Goal: Transaction & Acquisition: Purchase product/service

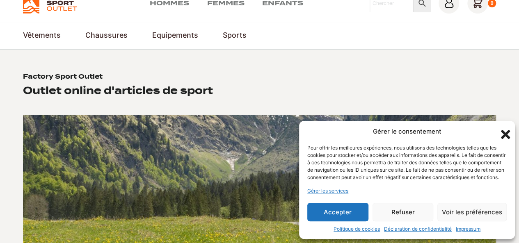
scroll to position [138, 0]
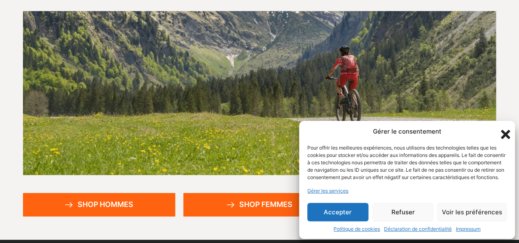
click at [507, 130] on icon "Fermer la boîte de dialogue" at bounding box center [505, 134] width 9 height 9
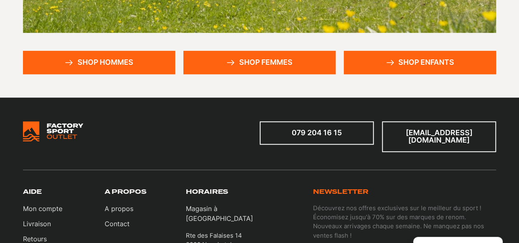
scroll to position [281, 0]
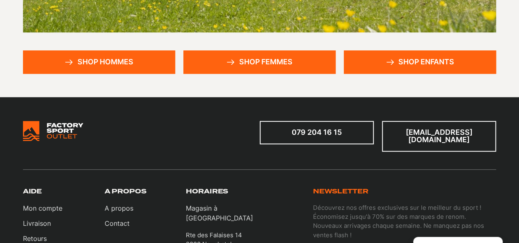
click at [115, 66] on link "Shop hommes" at bounding box center [99, 62] width 152 height 23
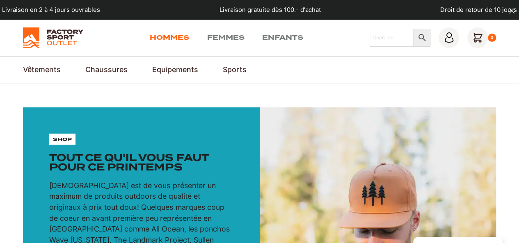
click at [155, 42] on link "Hommes" at bounding box center [169, 38] width 39 height 10
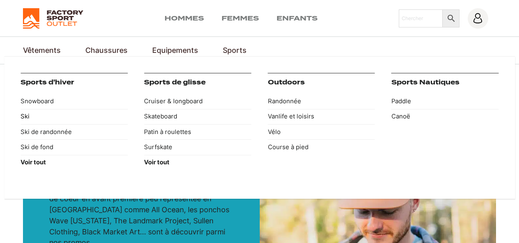
click at [230, 56] on link "Sports" at bounding box center [235, 50] width 24 height 11
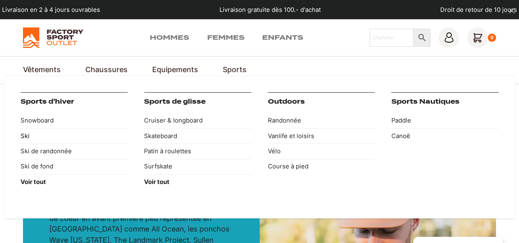
click at [28, 140] on link "Ski" at bounding box center [74, 136] width 107 height 15
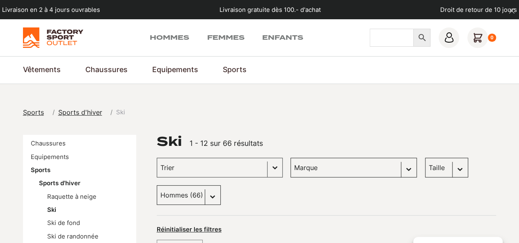
click at [381, 41] on input "Chercher" at bounding box center [392, 38] width 44 height 18
type input "ski"
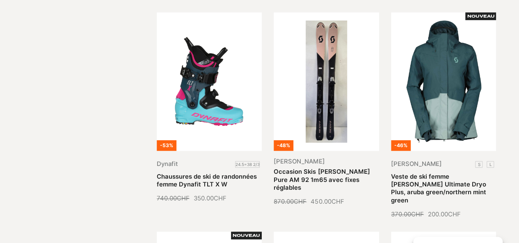
scroll to position [211, 0]
